Goal: Transaction & Acquisition: Purchase product/service

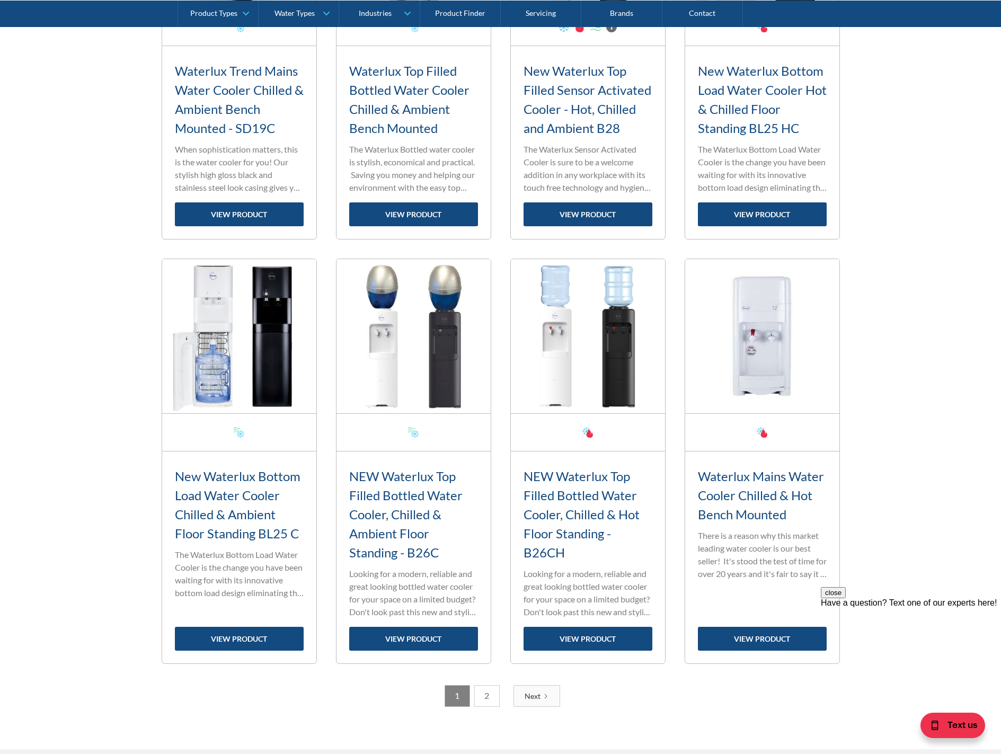
scroll to position [1483, 0]
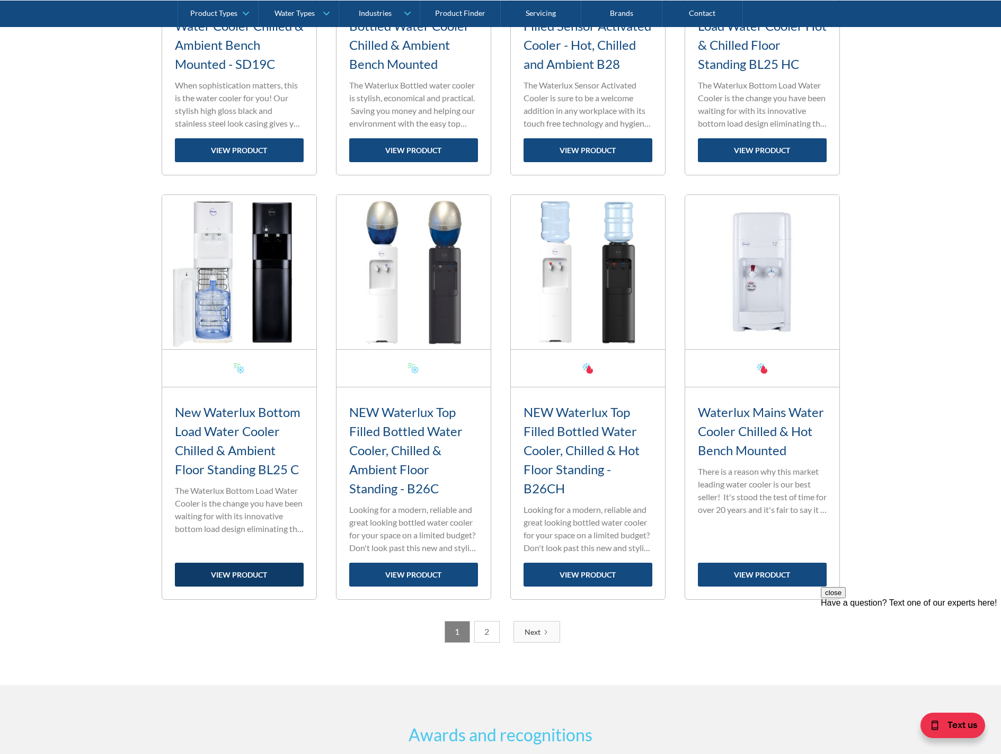
click at [257, 577] on link "view product" at bounding box center [239, 575] width 129 height 24
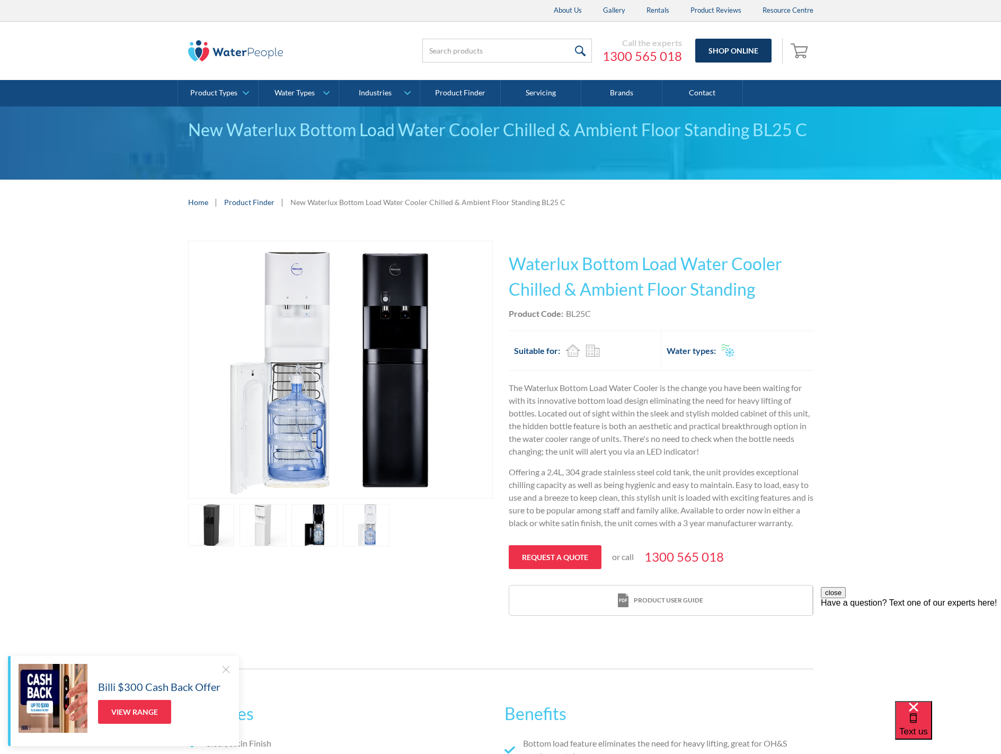
click at [731, 48] on link "Shop Online" at bounding box center [733, 51] width 76 height 24
click at [272, 520] on link "open lightbox" at bounding box center [262, 525] width 47 height 42
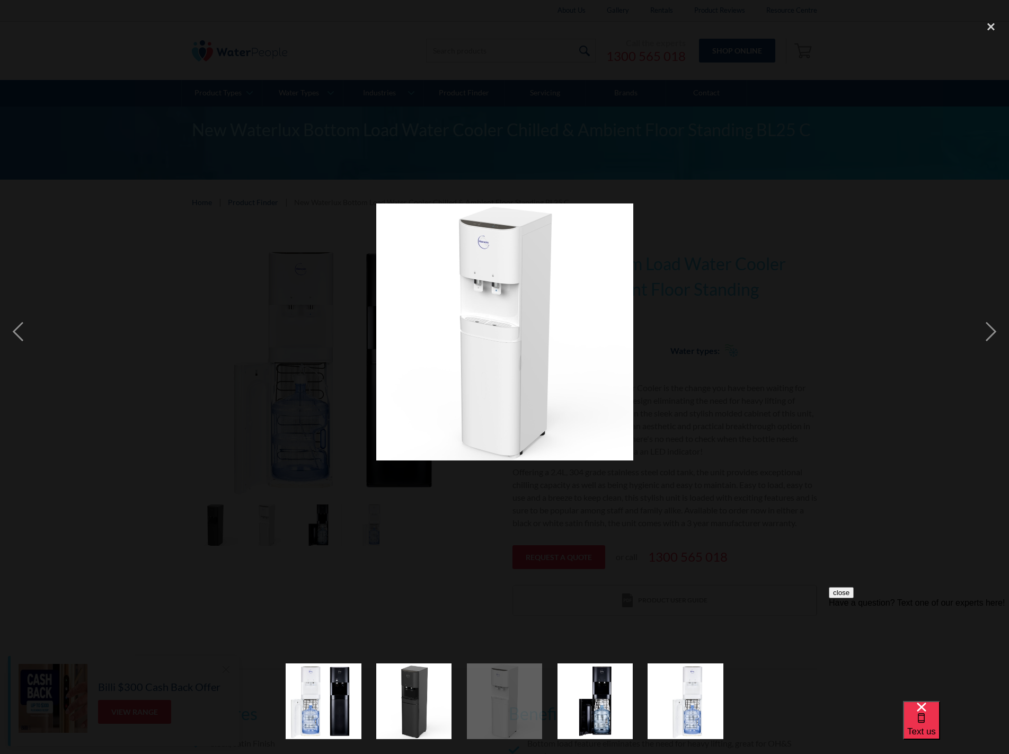
click at [466, 314] on img at bounding box center [504, 331] width 257 height 257
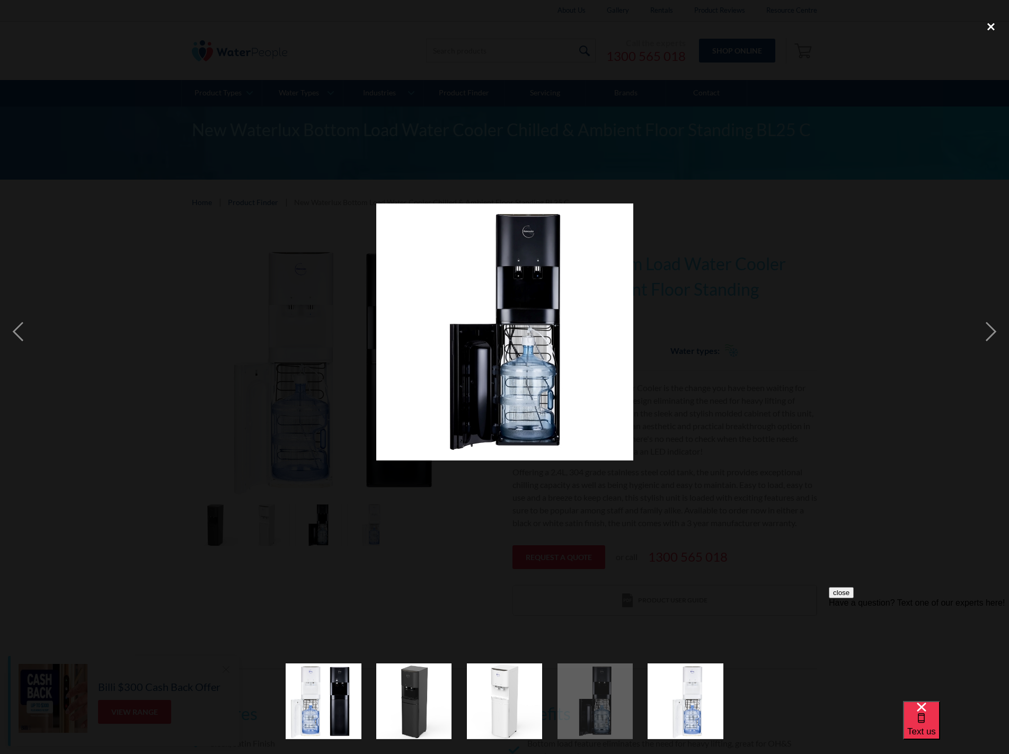
drag, startPoint x: 994, startPoint y: 28, endPoint x: 977, endPoint y: 28, distance: 17.0
click at [994, 28] on div "close lightbox" at bounding box center [991, 26] width 36 height 23
